Goal: Find specific page/section: Find specific page/section

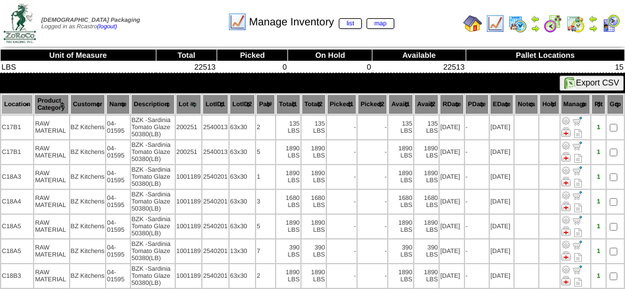
scroll to position [205, 0]
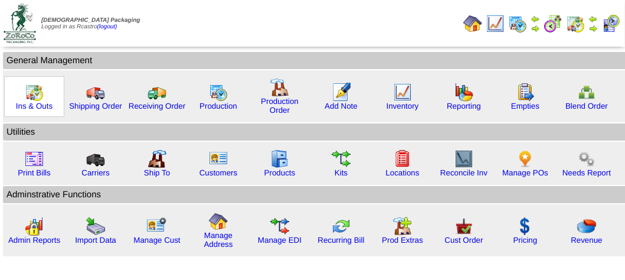
click at [31, 97] on img at bounding box center [34, 92] width 19 height 19
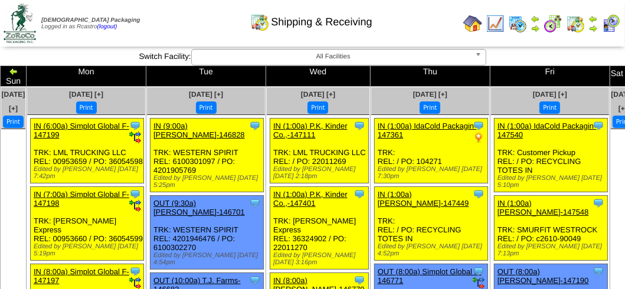
click at [612, 21] on img at bounding box center [610, 23] width 19 height 19
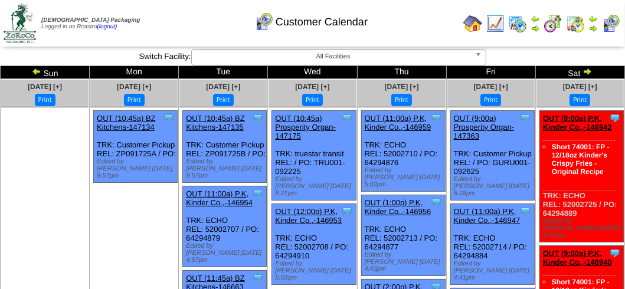
click at [168, 17] on div "Customer Calendar" at bounding box center [311, 18] width 356 height 32
